Goal: Task Accomplishment & Management: Manage account settings

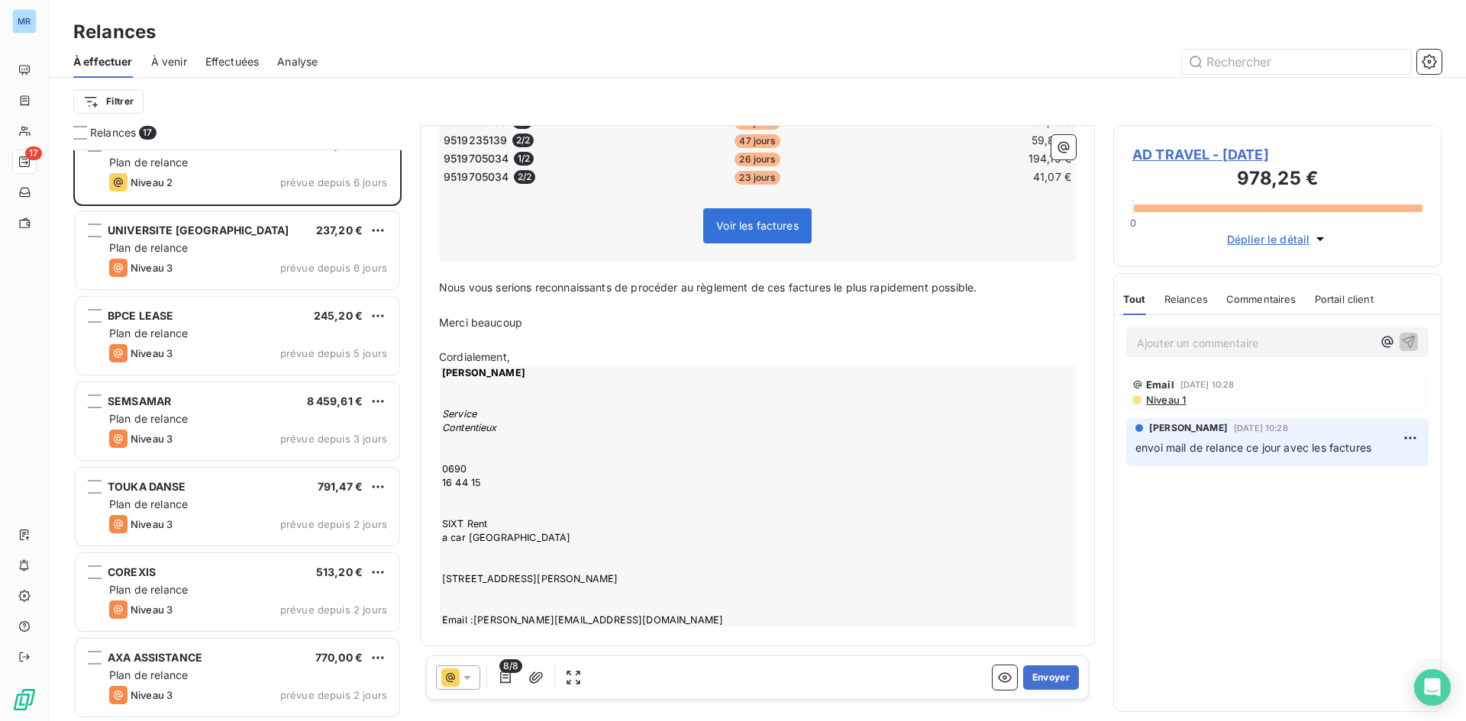
scroll to position [882, 0]
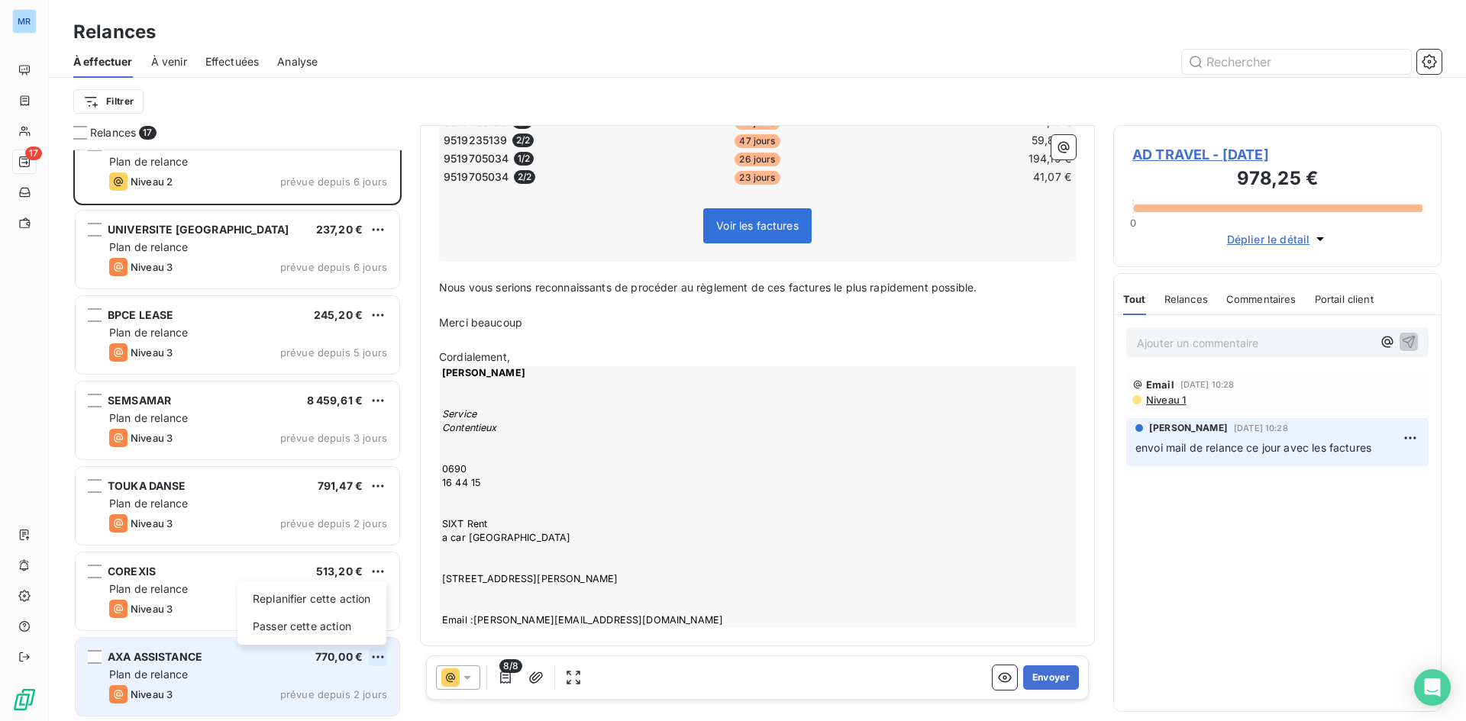
click at [386, 660] on html "MR 17 Relances À effectuer À venir Effectuées Analyse Filtrer Relances 17 FREYS…" at bounding box center [733, 360] width 1466 height 721
click at [353, 600] on div "Replanifier cette action" at bounding box center [312, 599] width 137 height 24
select select "7"
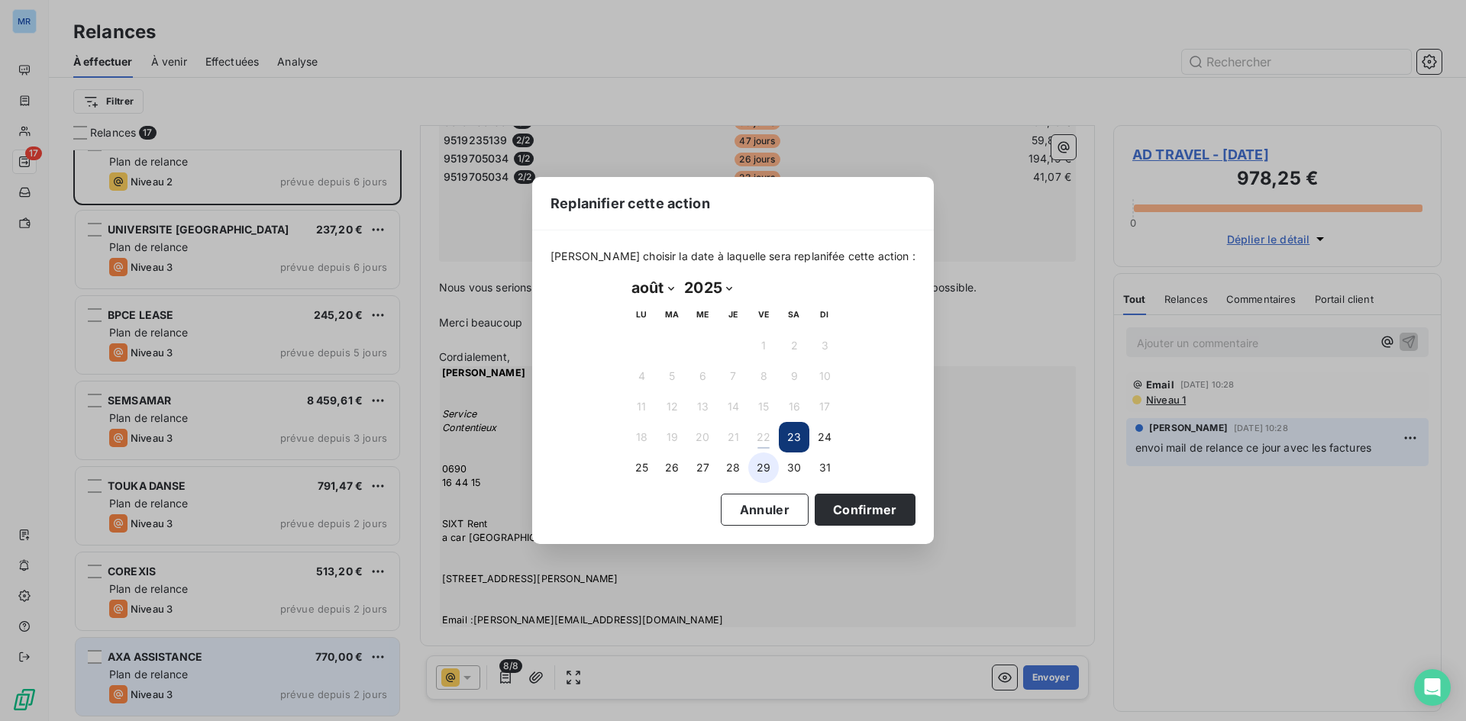
click at [760, 466] on button "29" at bounding box center [763, 468] width 31 height 31
click at [838, 513] on button "Confirmer" at bounding box center [864, 510] width 101 height 32
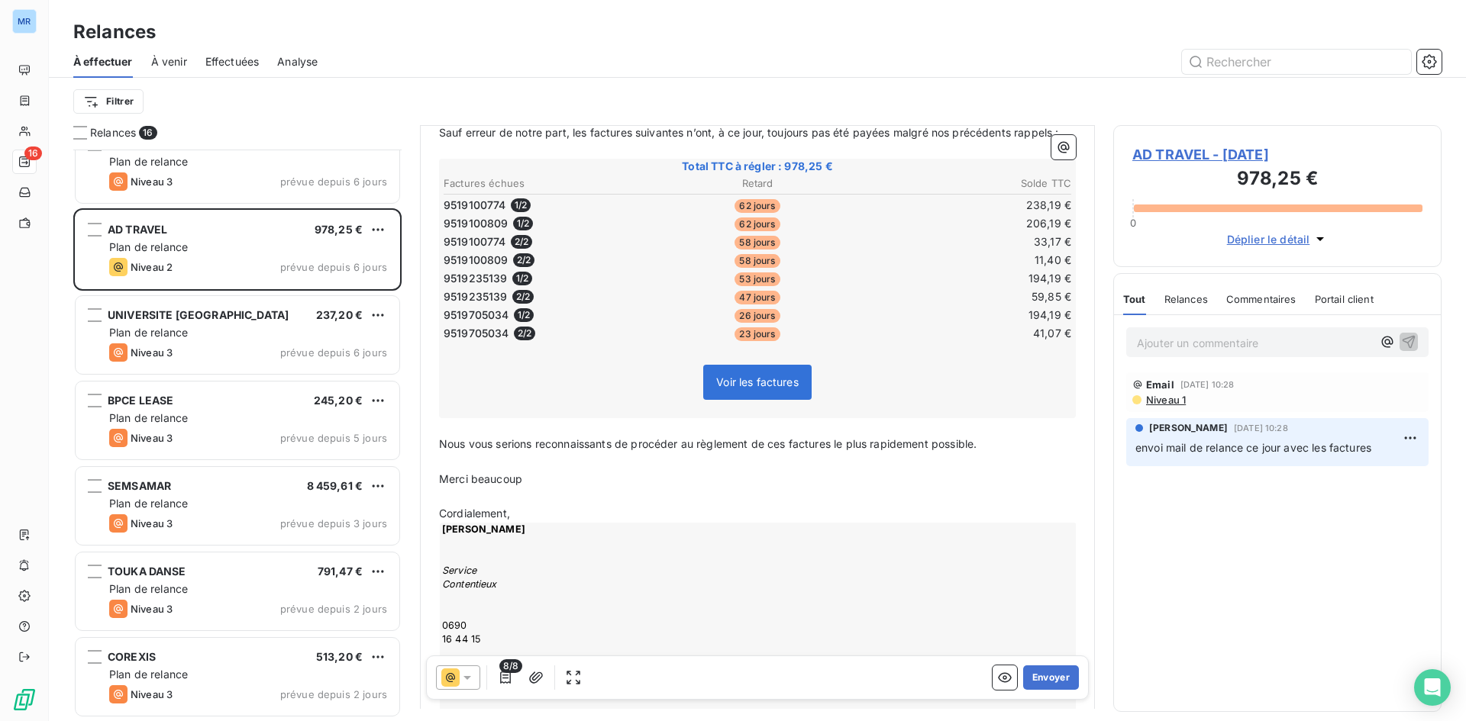
scroll to position [179, 0]
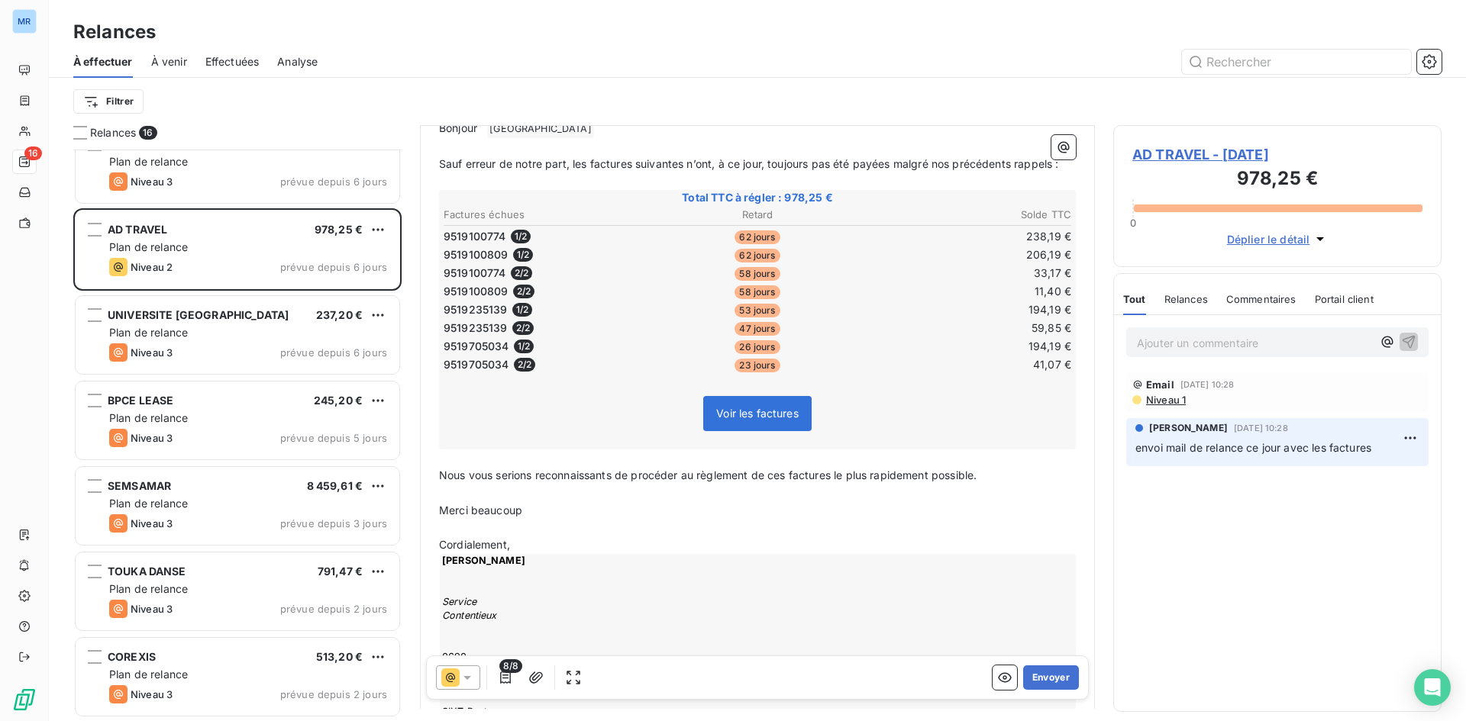
click at [1274, 291] on div "Commentaires" at bounding box center [1261, 299] width 70 height 32
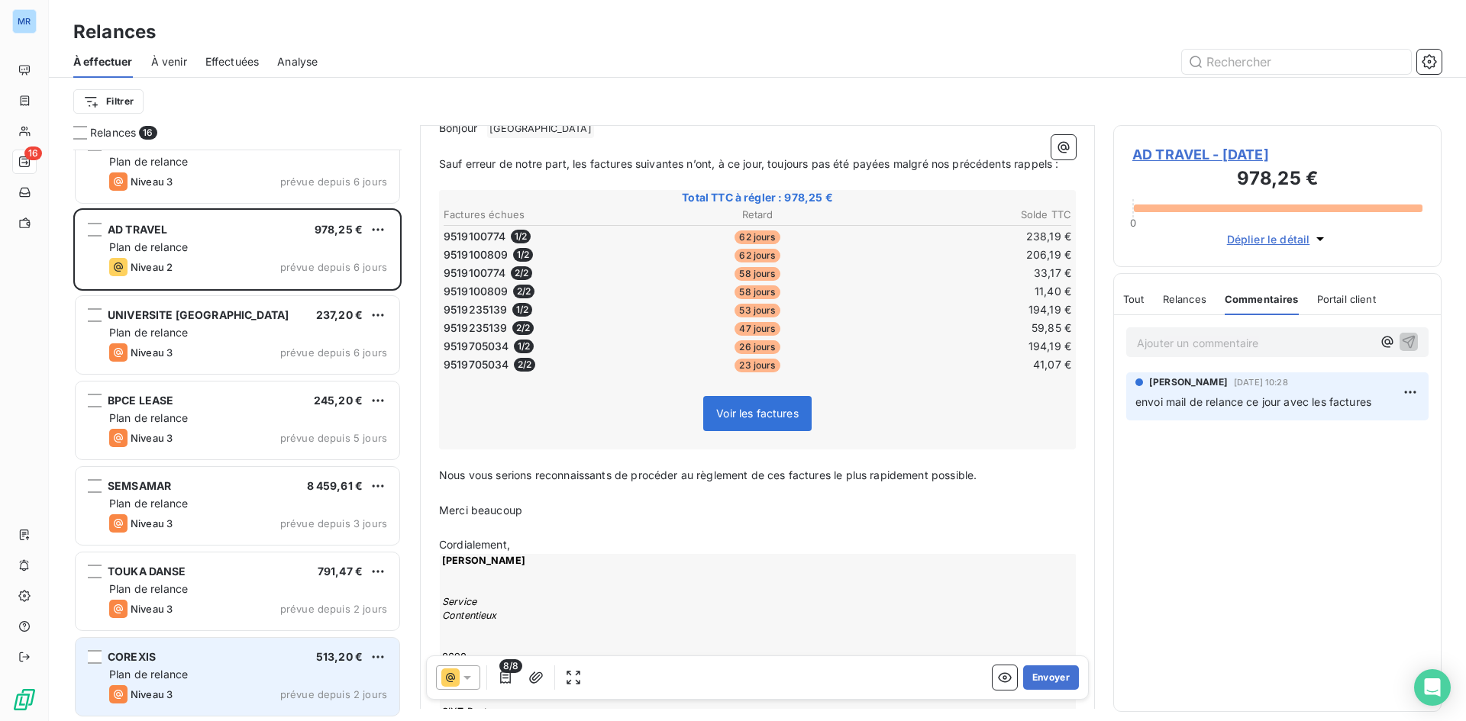
click at [334, 666] on div "COREXIS 513,20 € Plan de relance Niveau 3 prévue depuis 2 jours" at bounding box center [238, 677] width 324 height 78
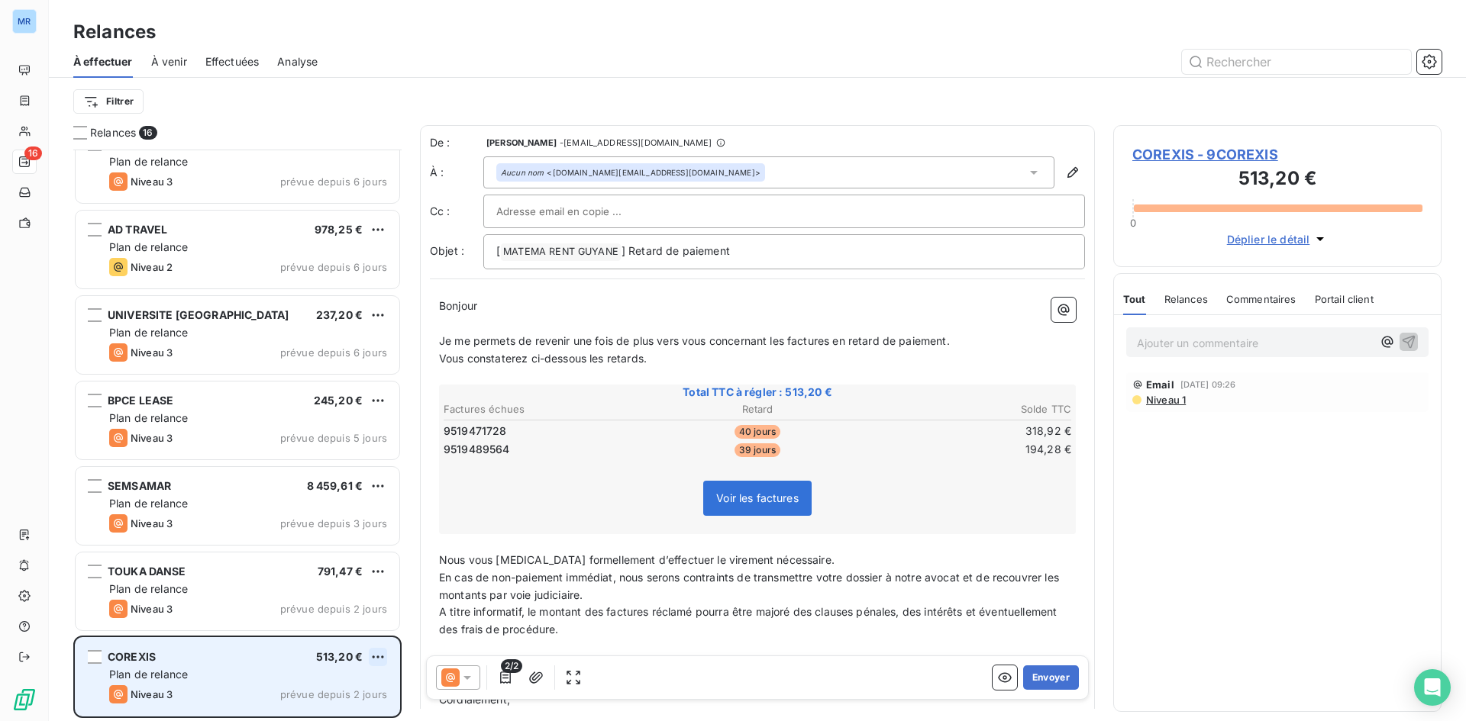
click at [379, 653] on html "MR 16 Relances À effectuer À venir Effectuées Analyse Filtrer Relances 16 HOPIT…" at bounding box center [733, 360] width 1466 height 721
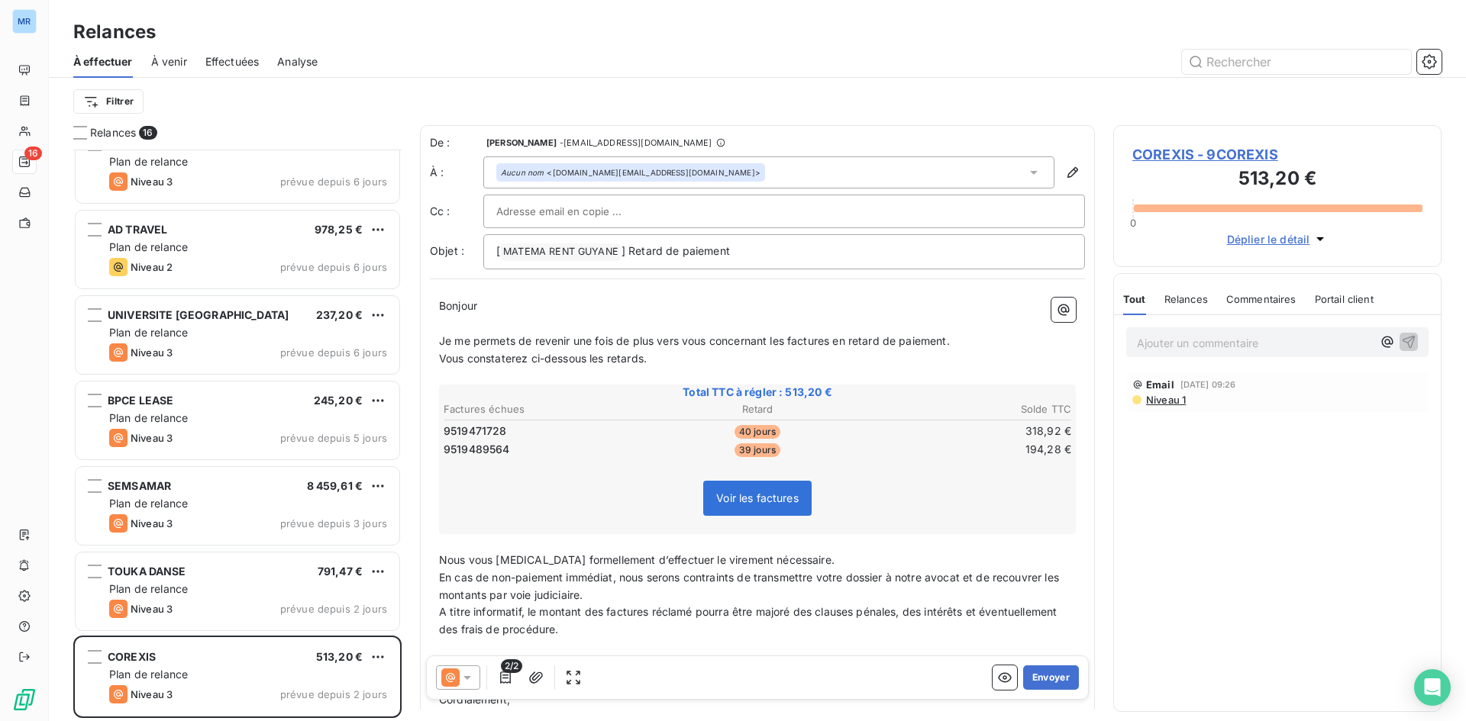
click at [366, 672] on html "MR 16 Relances À effectuer À venir Effectuées Analyse Filtrer Relances 16 HOPIT…" at bounding box center [733, 360] width 1466 height 721
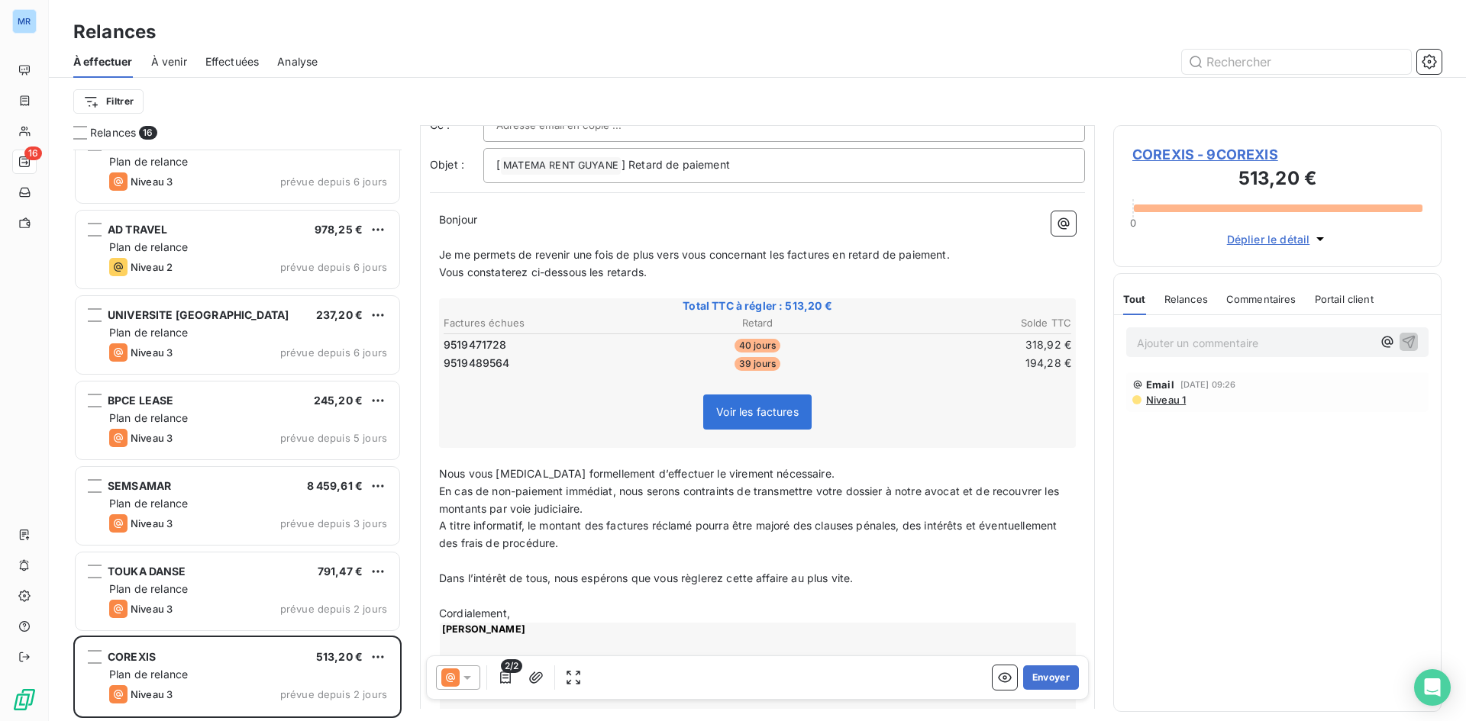
scroll to position [230, 0]
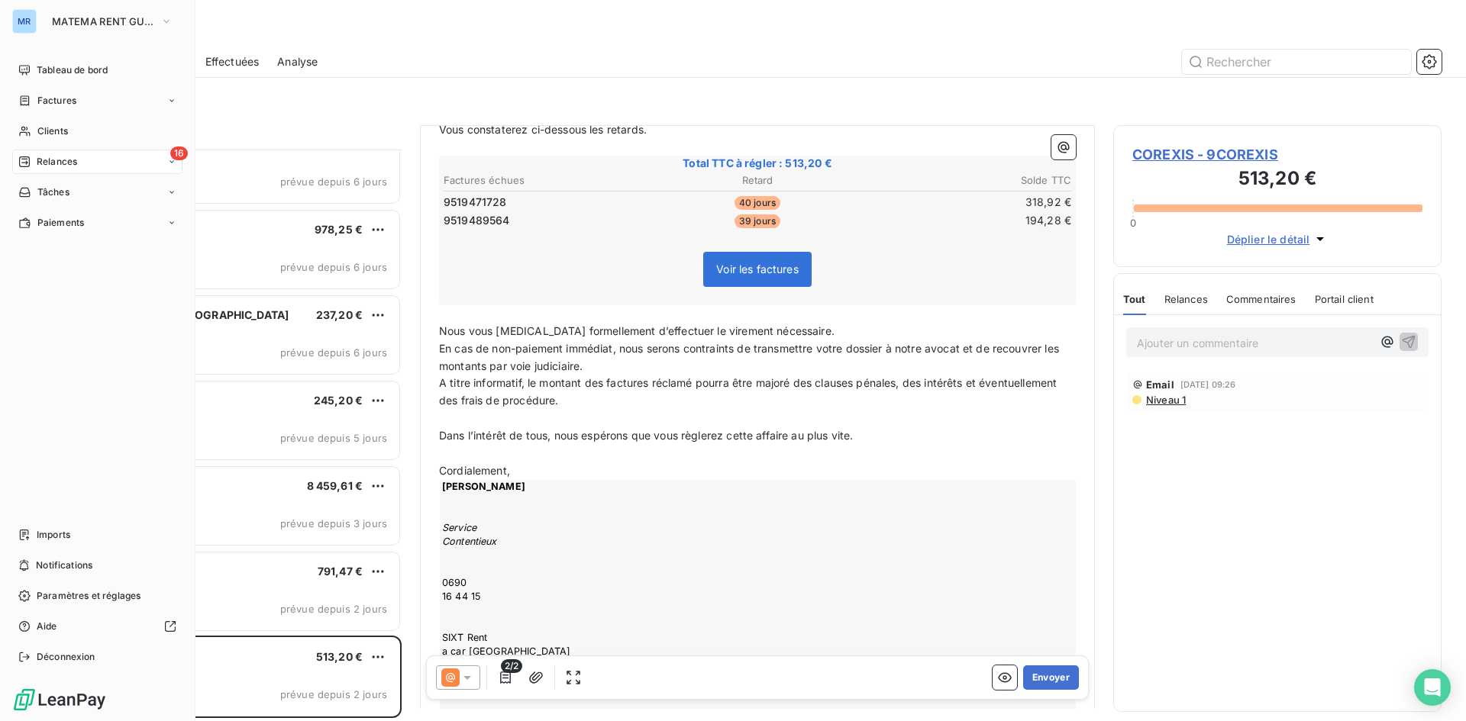
click at [40, 166] on span "Relances" at bounding box center [57, 162] width 40 height 14
